Goal: Task Accomplishment & Management: Complete application form

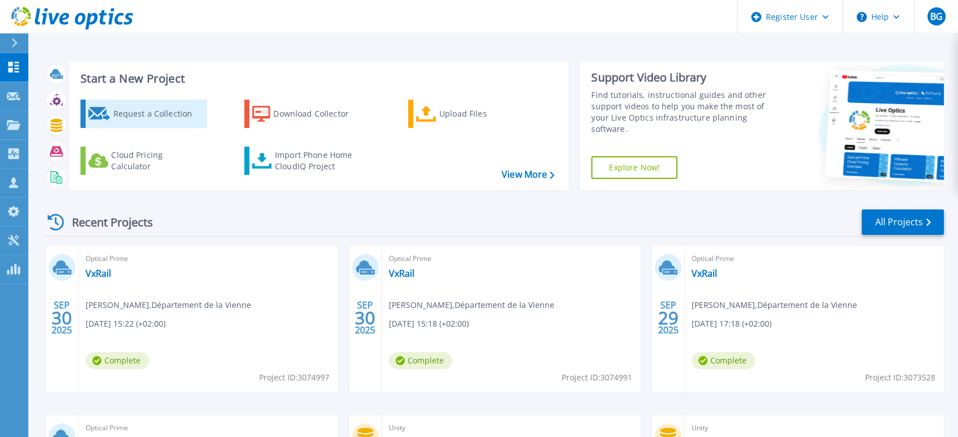
click at [177, 120] on div "Request a Collection" at bounding box center [158, 114] width 91 height 23
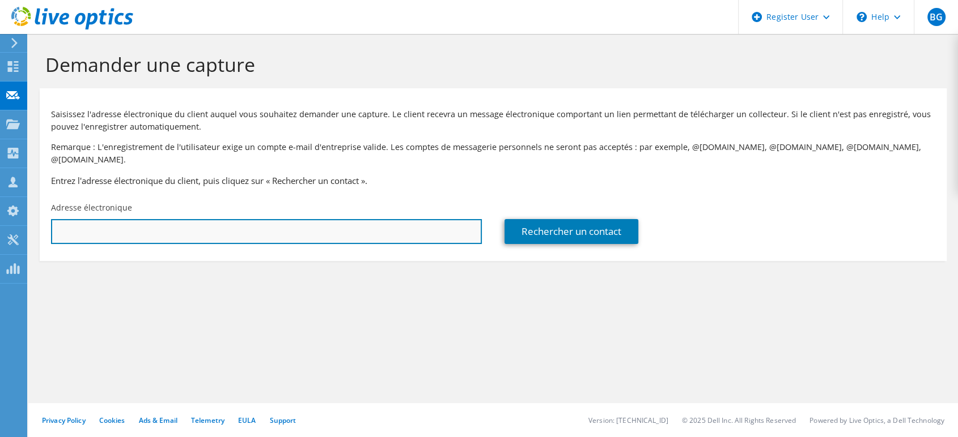
click at [105, 220] on input "text" at bounding box center [266, 231] width 431 height 25
click at [257, 220] on input "text" at bounding box center [266, 231] width 431 height 25
paste input "[PERSON_NAME][EMAIL_ADDRESS][DOMAIN_NAME]"
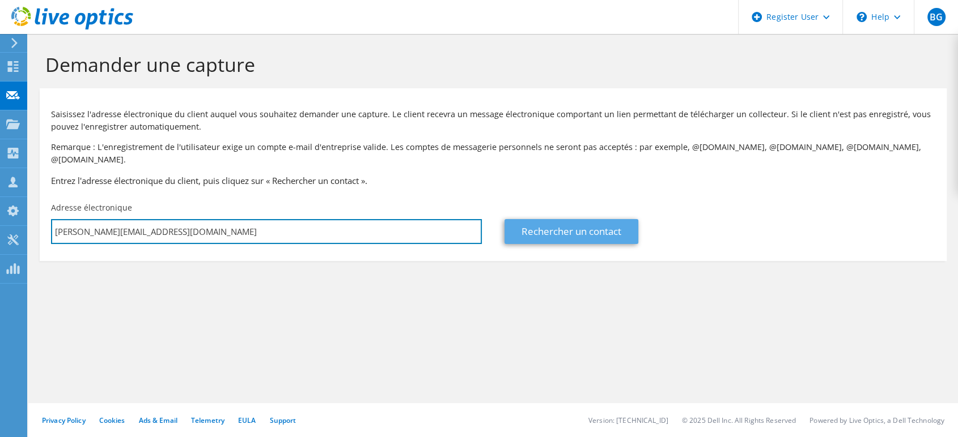
type input "[PERSON_NAME][EMAIL_ADDRESS][DOMAIN_NAME]"
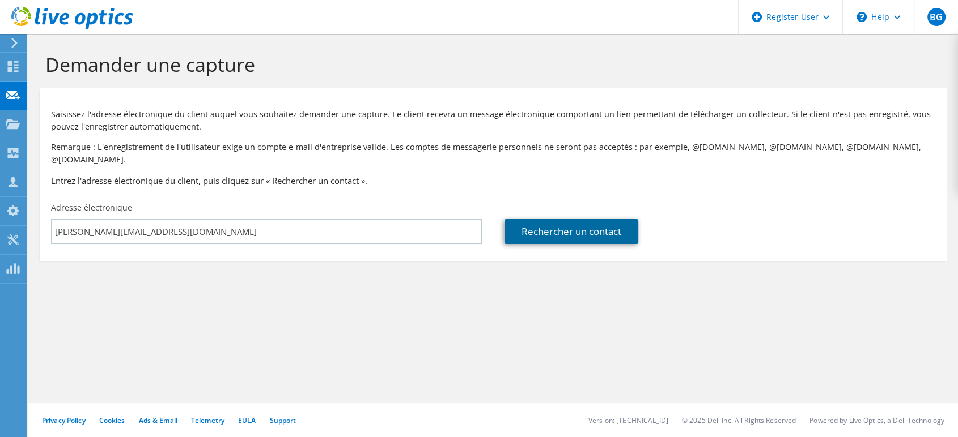
click at [606, 223] on link "Rechercher un contact" at bounding box center [571, 231] width 134 height 25
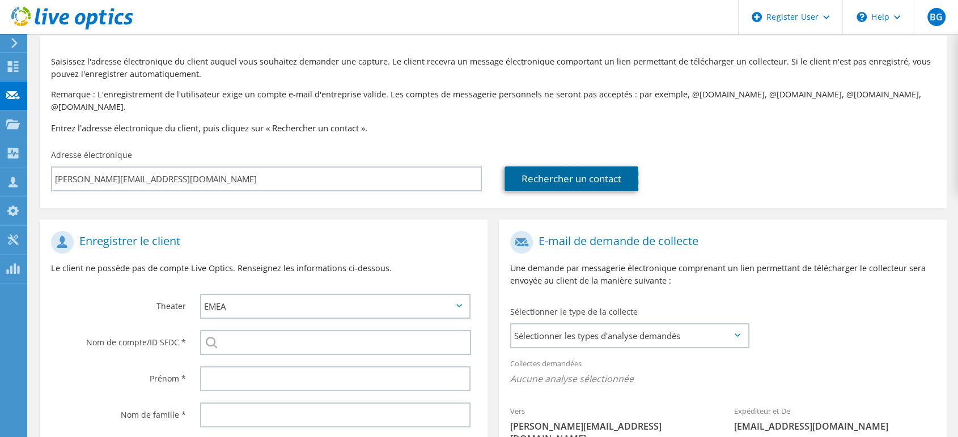
scroll to position [126, 0]
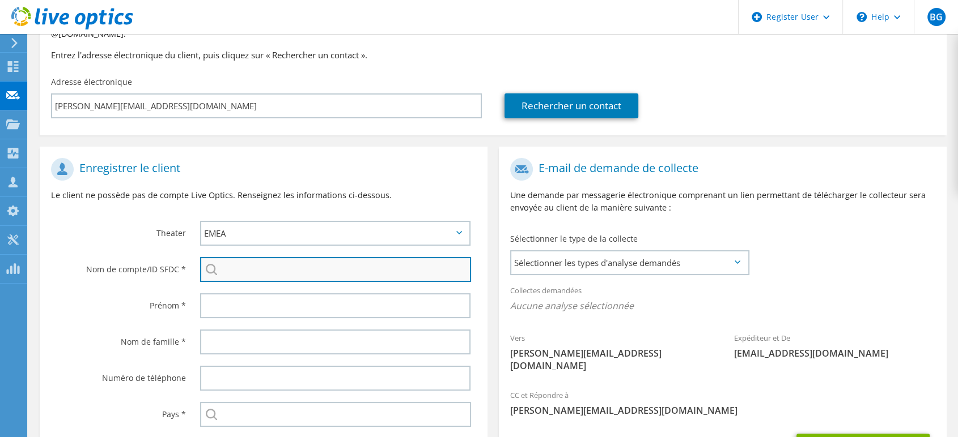
click at [267, 265] on input "search" at bounding box center [335, 269] width 271 height 25
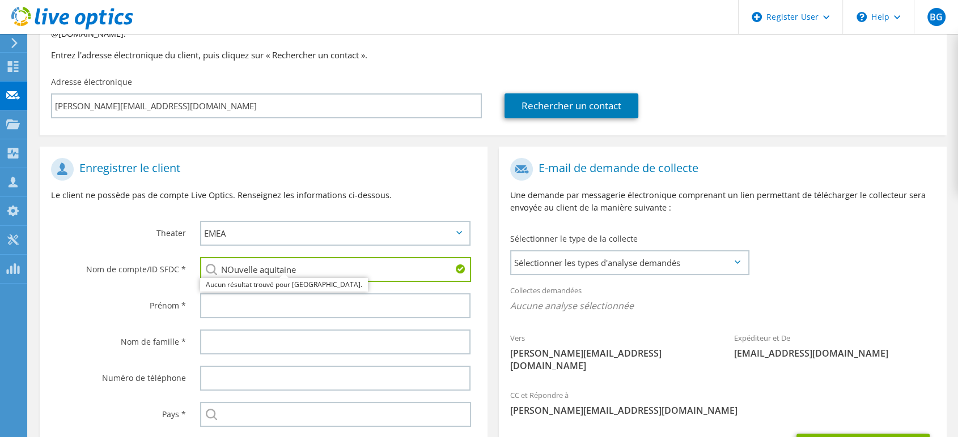
drag, startPoint x: 309, startPoint y: 257, endPoint x: 186, endPoint y: 257, distance: 122.9
click at [186, 257] on div "Nom de compte/ID SFDC * NOuvelle aquitaine Aucun résultat trouvé pour nouvelle …" at bounding box center [264, 270] width 448 height 36
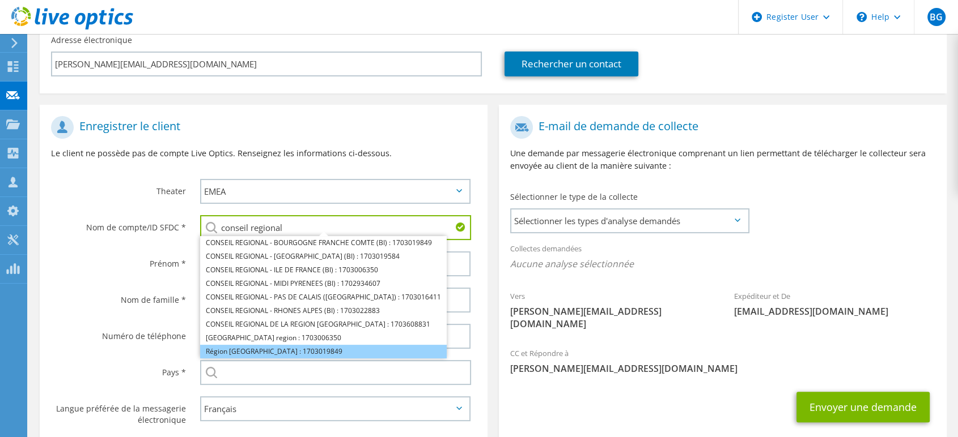
scroll to position [189, 0]
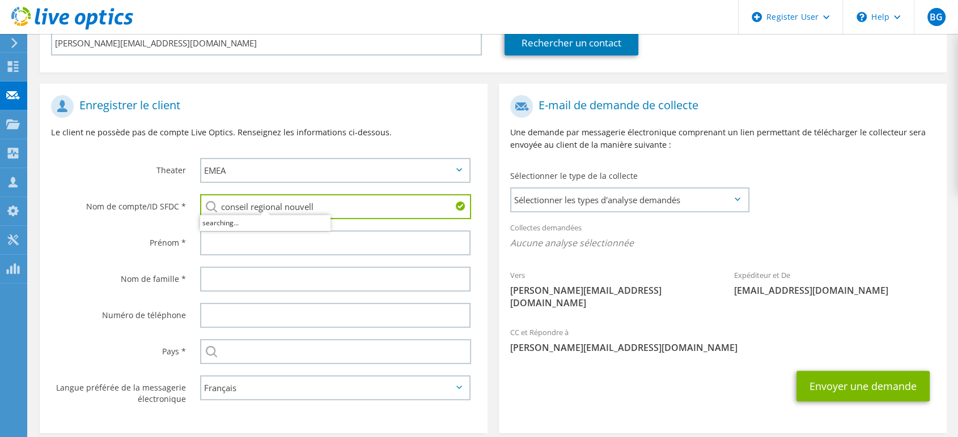
type input "conseil regional nouvelle"
drag, startPoint x: 349, startPoint y: 189, endPoint x: 150, endPoint y: 195, distance: 198.9
click at [150, 195] on div "Nom de compte/ID SFDC * conseil regional nouvelle Aucun résultat trouvé pour co…" at bounding box center [264, 207] width 448 height 36
type input "nouvelle aquit"
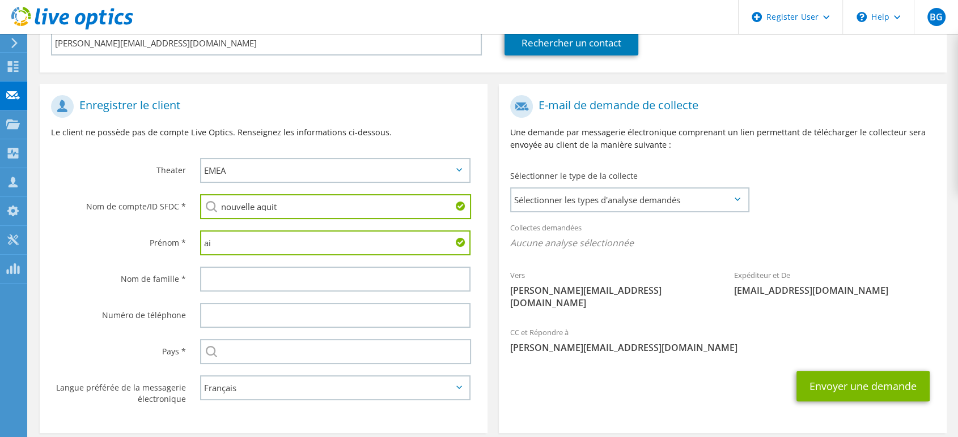
type input "ai"
drag, startPoint x: 257, startPoint y: 196, endPoint x: 159, endPoint y: 195, distance: 98.6
click at [159, 195] on div "Nom de compte/ID SFDC * nouvelle aquit" at bounding box center [264, 207] width 448 height 36
click at [259, 194] on input "aquit" at bounding box center [335, 206] width 271 height 25
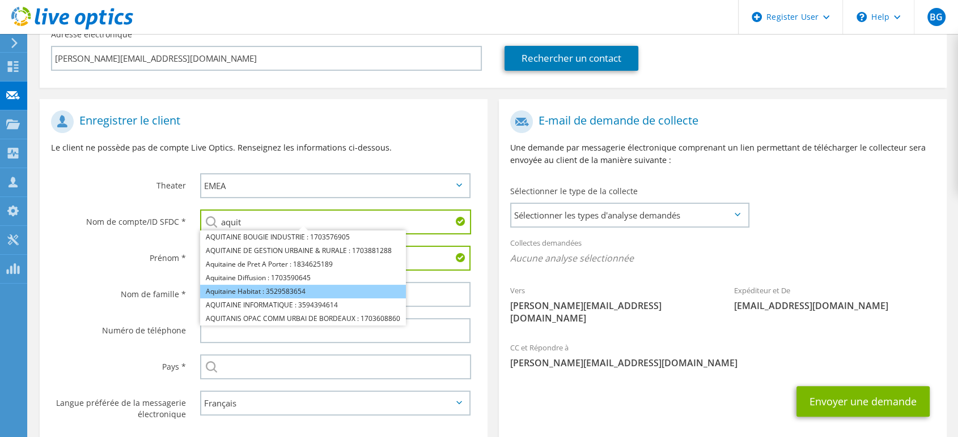
scroll to position [165, 0]
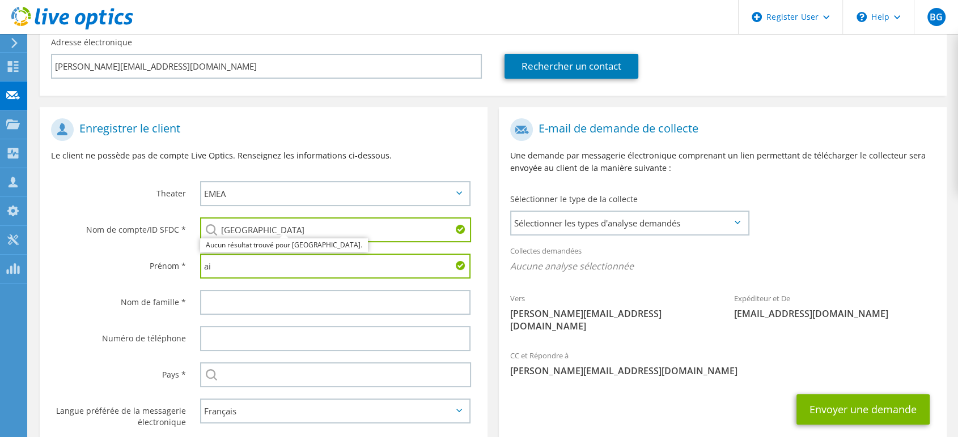
drag, startPoint x: 295, startPoint y: 211, endPoint x: 163, endPoint y: 212, distance: 131.4
click at [163, 212] on div "Nom de compte/ID SFDC * nouvelle aquitaine Aucun résultat trouvé pour nouvelle …" at bounding box center [264, 230] width 448 height 36
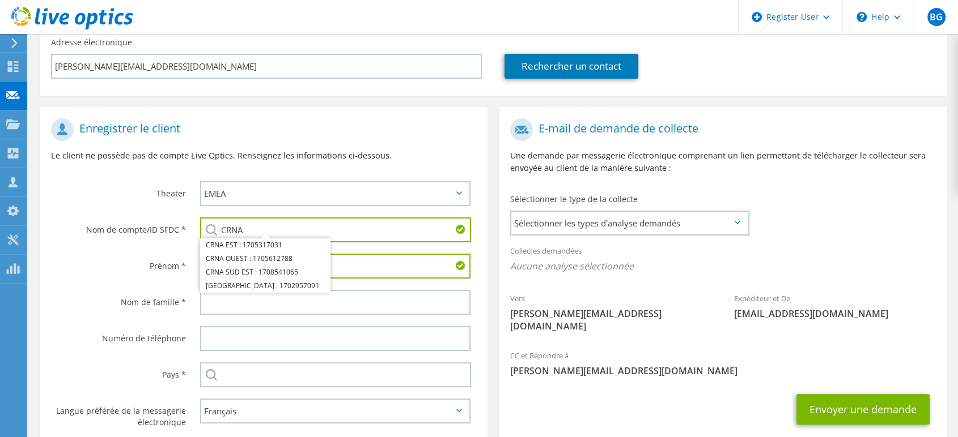
type input "CRNA"
drag, startPoint x: 295, startPoint y: 201, endPoint x: 150, endPoint y: 201, distance: 144.5
click at [150, 212] on div "Nom de compte/ID SFDC * CRNA CRNA EST : 1705317031 CRNA OUEST : 1705612788 CRNA…" at bounding box center [264, 230] width 448 height 36
drag, startPoint x: 273, startPoint y: 216, endPoint x: 207, endPoint y: 216, distance: 65.7
click at [207, 218] on div "CRNA CRNA EST : 1705317031 CRNA OUEST : 1705612788 CRNA SUD EST : 1708541065 CR…" at bounding box center [335, 230] width 270 height 25
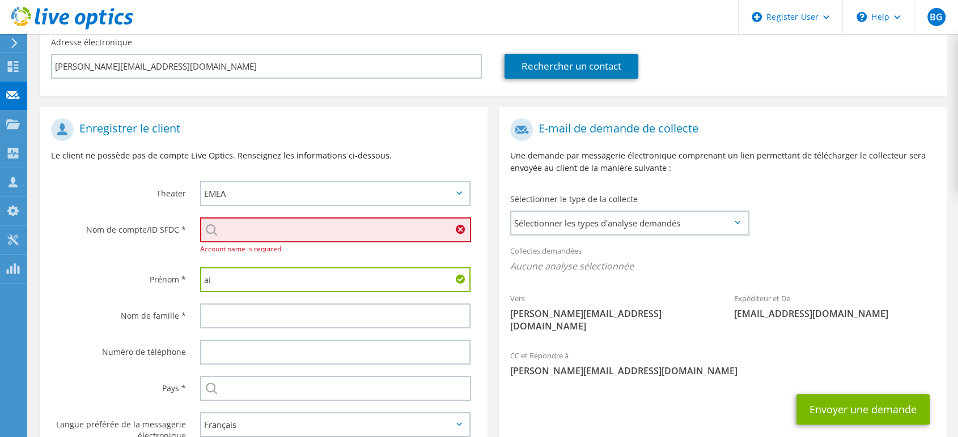
click at [297, 220] on input "search" at bounding box center [335, 230] width 271 height 25
paste input "CONSEIL REGIONAL - NOUVELLE AQUITAINE (BI)"
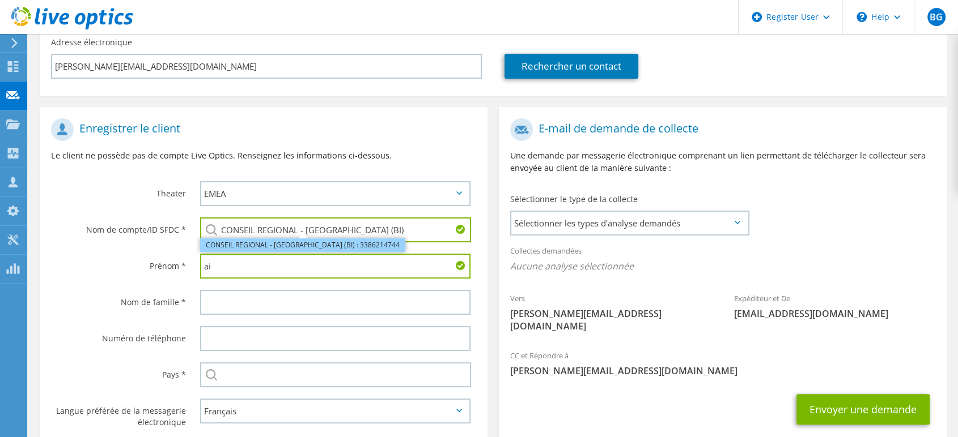
click at [293, 239] on li "CONSEIL REGIONAL - NOUVELLE AQUITAINE (BI) : 3386214744" at bounding box center [302, 246] width 205 height 14
type input "CONSEIL REGIONAL - NOUVELLE AQUITAINE (BI) : 3386214744"
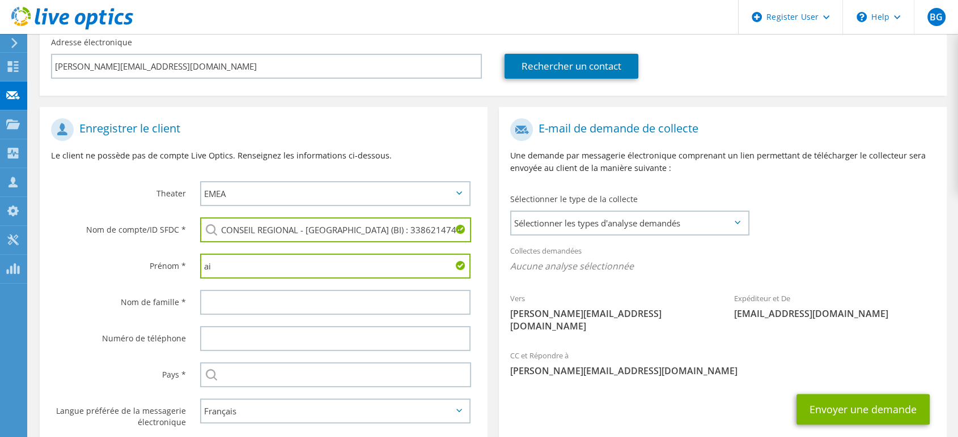
drag, startPoint x: 272, startPoint y: 259, endPoint x: 159, endPoint y: 257, distance: 113.3
click at [159, 257] on div "Prénom * ai" at bounding box center [264, 266] width 448 height 36
type input "Christophe"
click at [265, 304] on div at bounding box center [338, 302] width 299 height 36
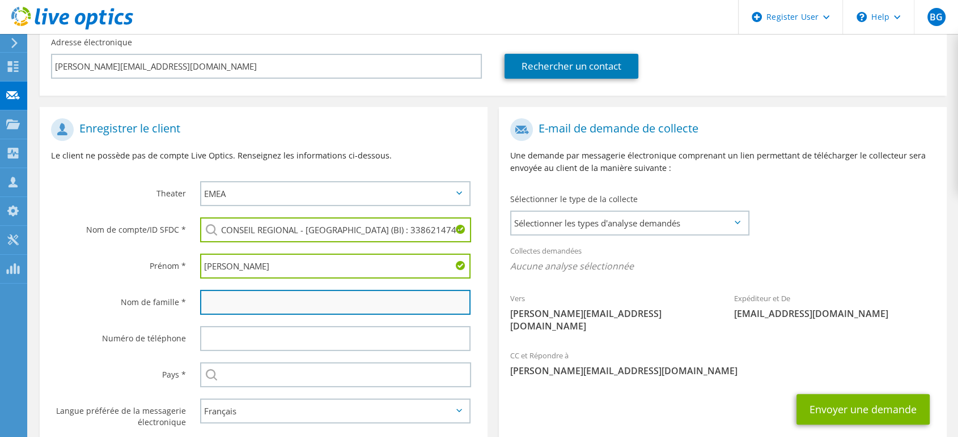
drag, startPoint x: 267, startPoint y: 287, endPoint x: 229, endPoint y: 289, distance: 38.6
click at [229, 290] on input "text" at bounding box center [335, 302] width 270 height 25
type input "LE"
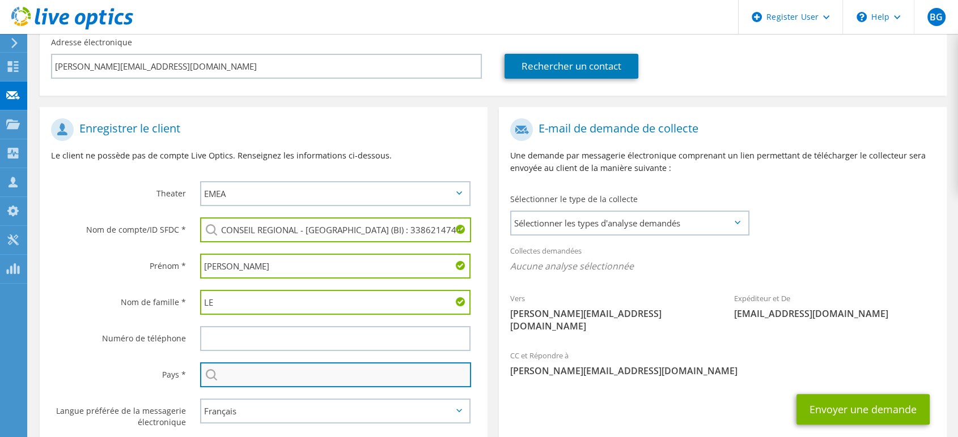
click at [318, 363] on input "text" at bounding box center [335, 375] width 271 height 25
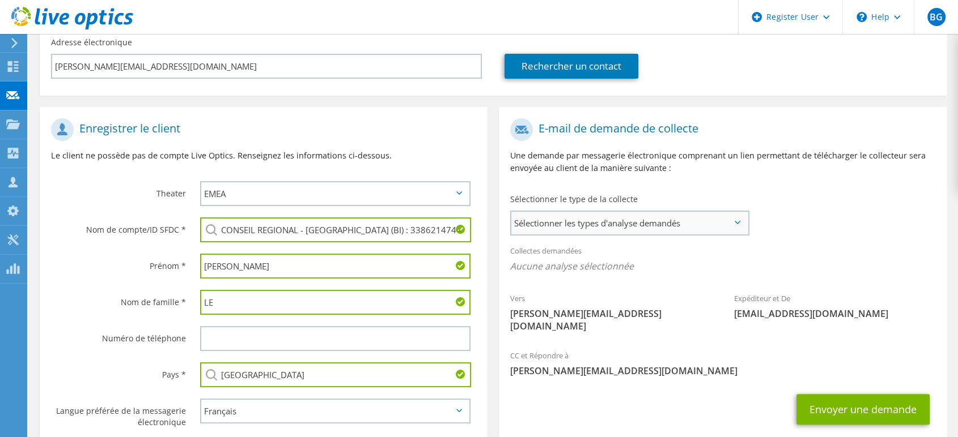
type input "[GEOGRAPHIC_DATA]"
click at [724, 212] on span "Sélectionner les types d'analyse demandés" at bounding box center [629, 223] width 236 height 23
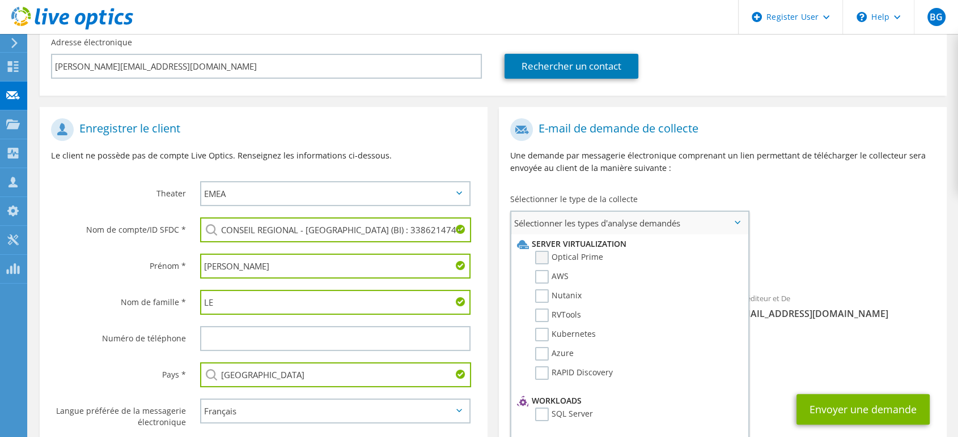
click at [577, 251] on label "Optical Prime" at bounding box center [569, 258] width 68 height 14
click at [0, 0] on input "Optical Prime" at bounding box center [0, 0] width 0 height 0
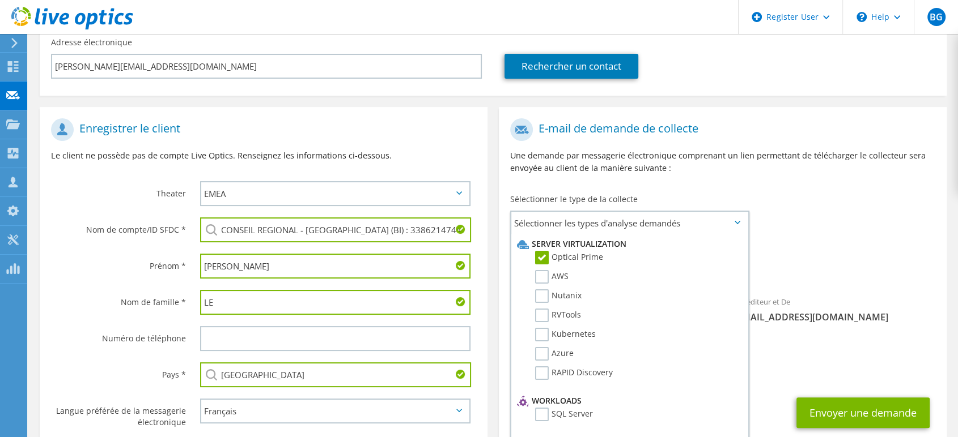
click at [822, 368] on span "[PERSON_NAME][EMAIL_ADDRESS][DOMAIN_NAME]" at bounding box center [722, 374] width 425 height 12
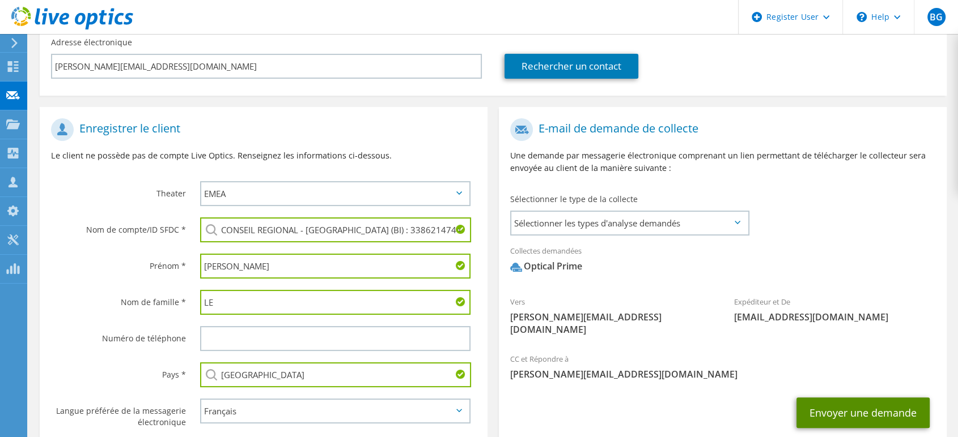
click at [853, 398] on button "Envoyer une demande" at bounding box center [862, 413] width 133 height 31
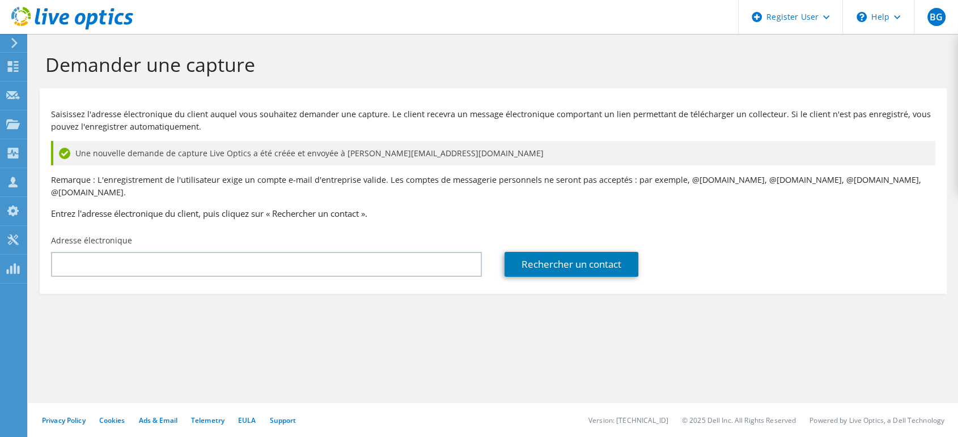
click at [487, 210] on div "Saisissez l'adresse électronique du client auquel vous souhaitez demander une c…" at bounding box center [493, 161] width 907 height 135
click at [769, 207] on div "Saisissez l'adresse électronique du client auquel vous souhaitez demander une c…" at bounding box center [493, 161] width 907 height 135
click at [61, 156] on div "Collecteurs" at bounding box center [60, 153] width 67 height 28
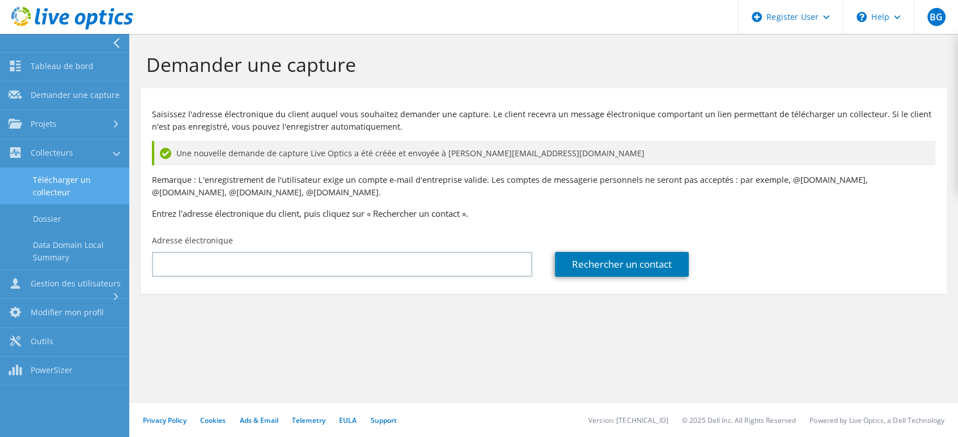
click at [63, 187] on link "Télécharger un collecteur" at bounding box center [64, 186] width 129 height 36
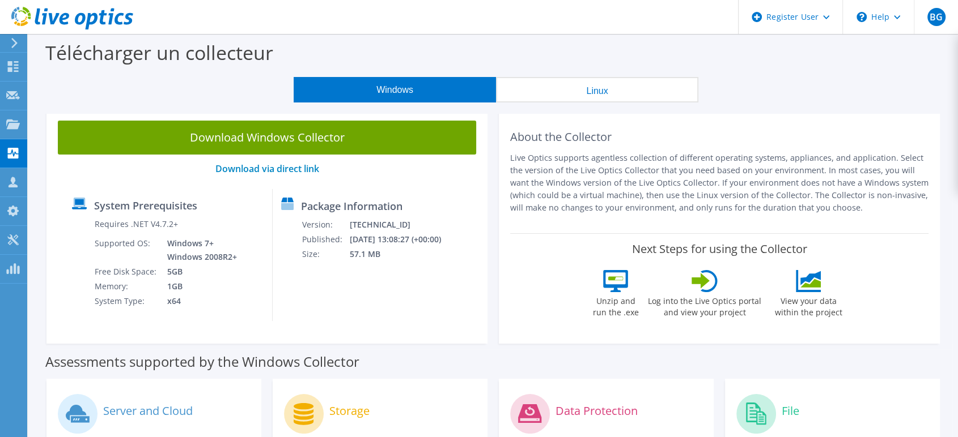
click at [580, 92] on button "Linux" at bounding box center [597, 89] width 202 height 25
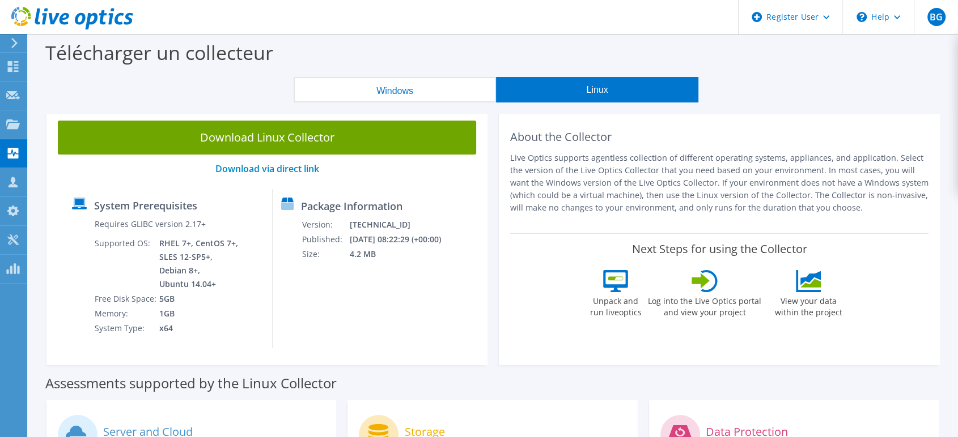
click at [415, 90] on button "Windows" at bounding box center [394, 89] width 202 height 25
